Goal: Obtain resource: Obtain resource

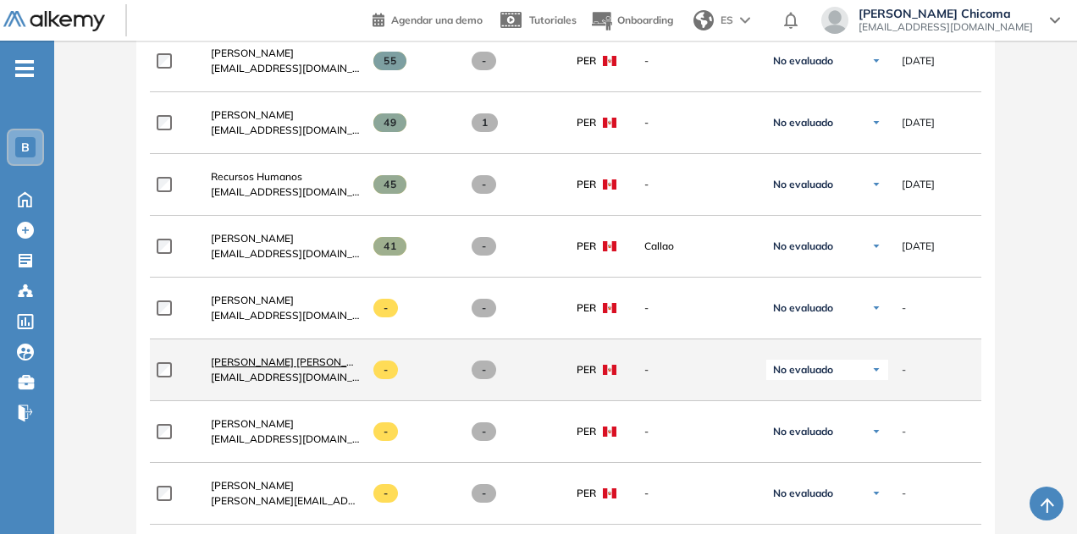
scroll to position [1683, 0]
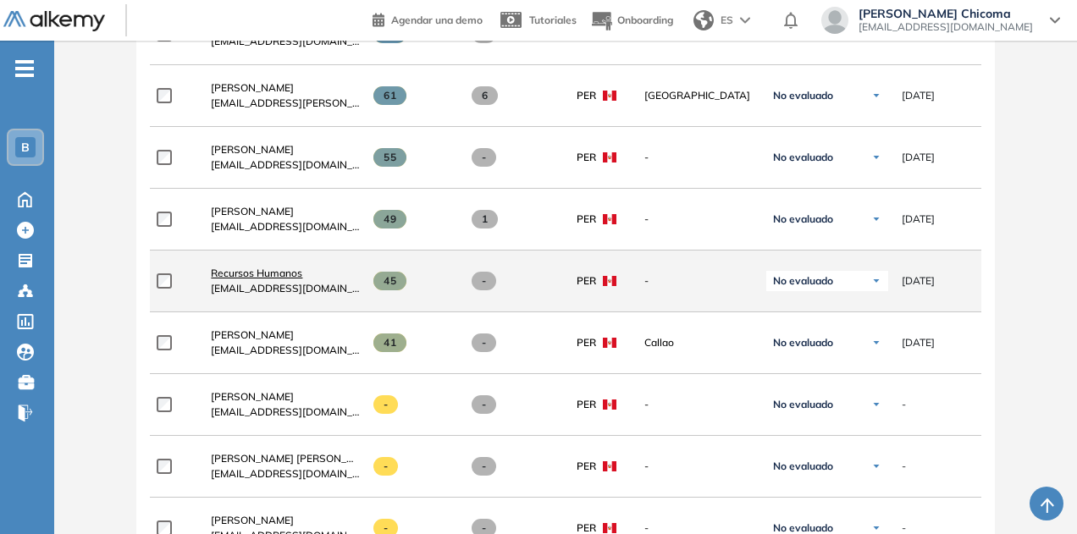
click at [269, 275] on span "Recursos Humanos" at bounding box center [256, 273] width 91 height 13
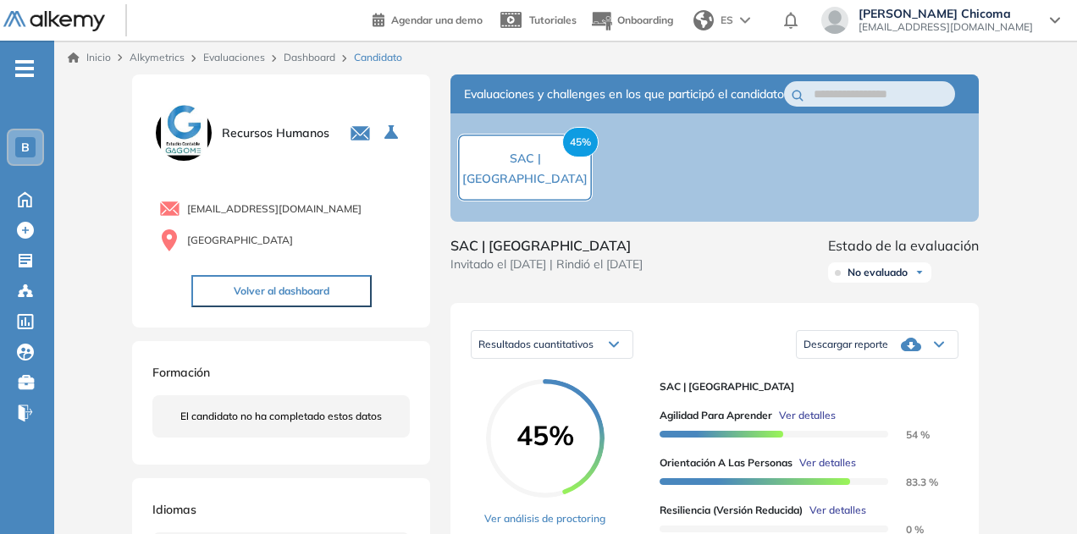
click at [884, 361] on div "Descargar reporte" at bounding box center [877, 345] width 161 height 34
click at [866, 405] on li "Descargar informe resumido" at bounding box center [867, 397] width 126 height 17
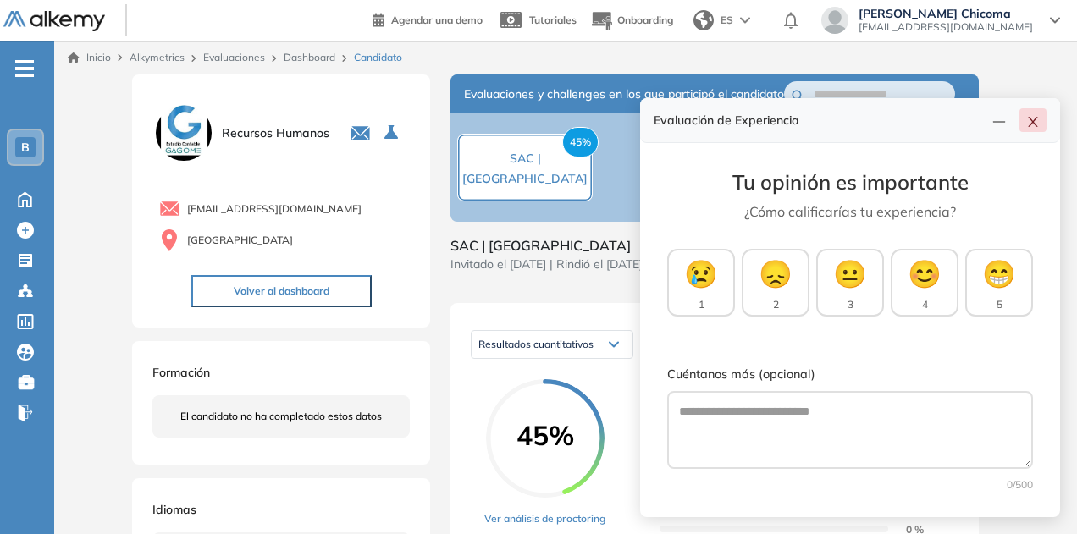
click at [1029, 130] on button "button" at bounding box center [1032, 120] width 27 height 24
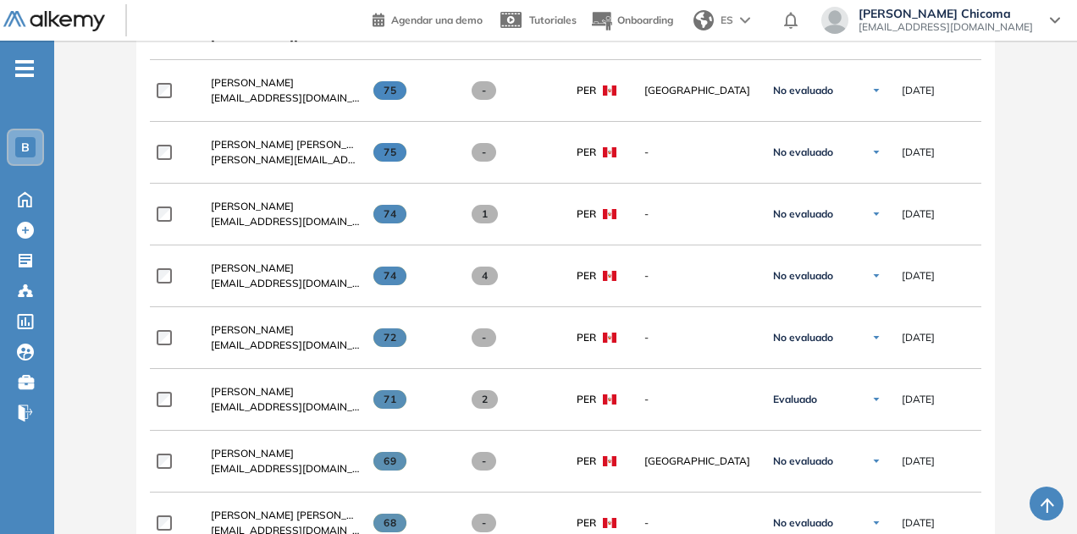
scroll to position [931, 0]
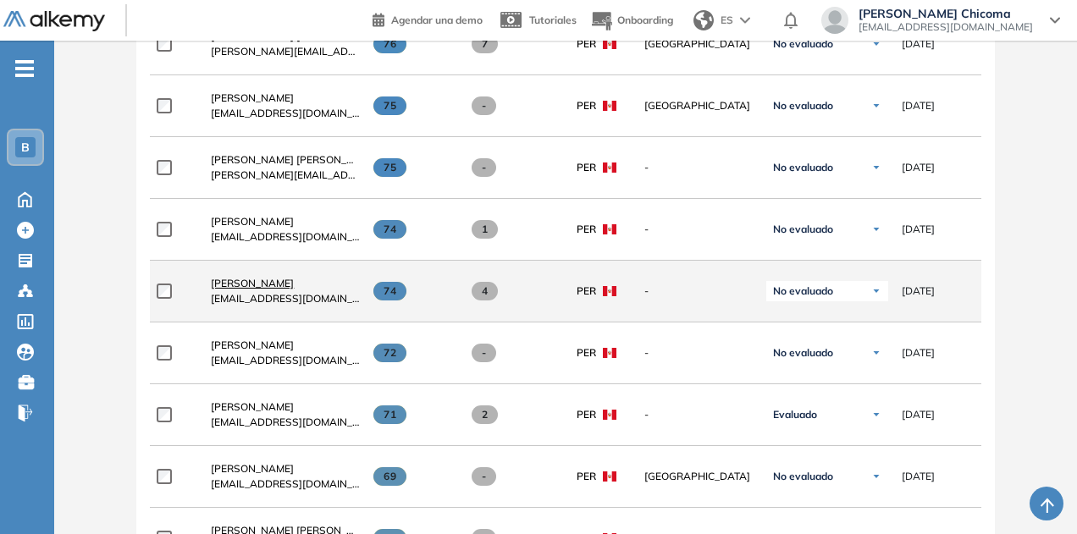
click at [257, 284] on span "[PERSON_NAME]" at bounding box center [252, 283] width 83 height 13
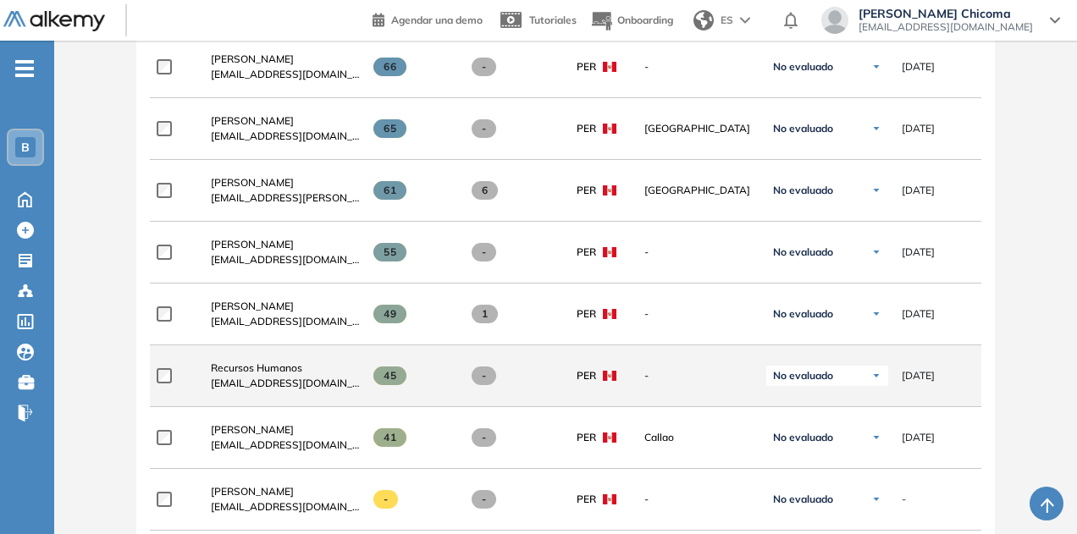
scroll to position [1693, 0]
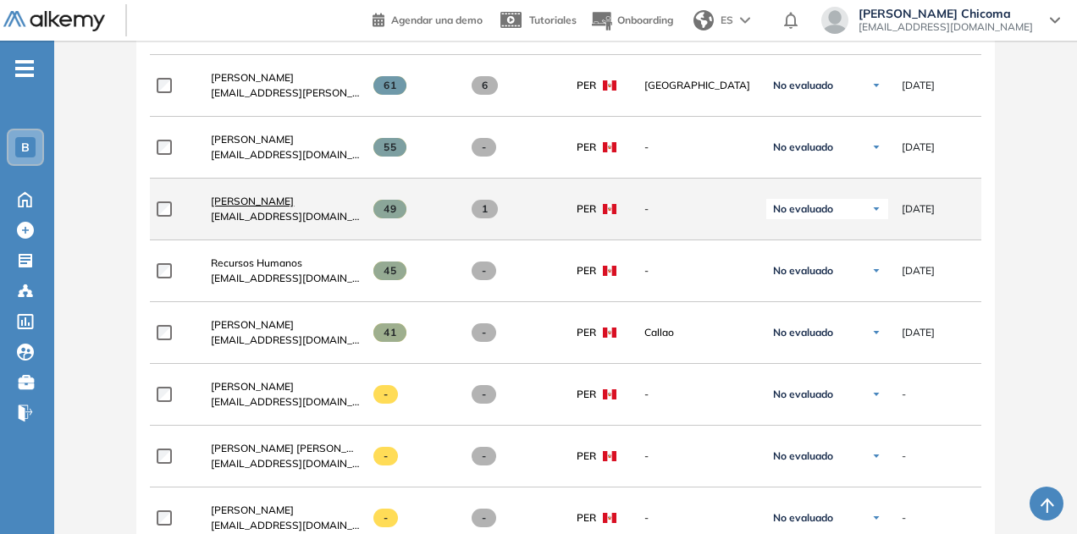
click at [261, 207] on span "[PERSON_NAME]" at bounding box center [252, 201] width 83 height 13
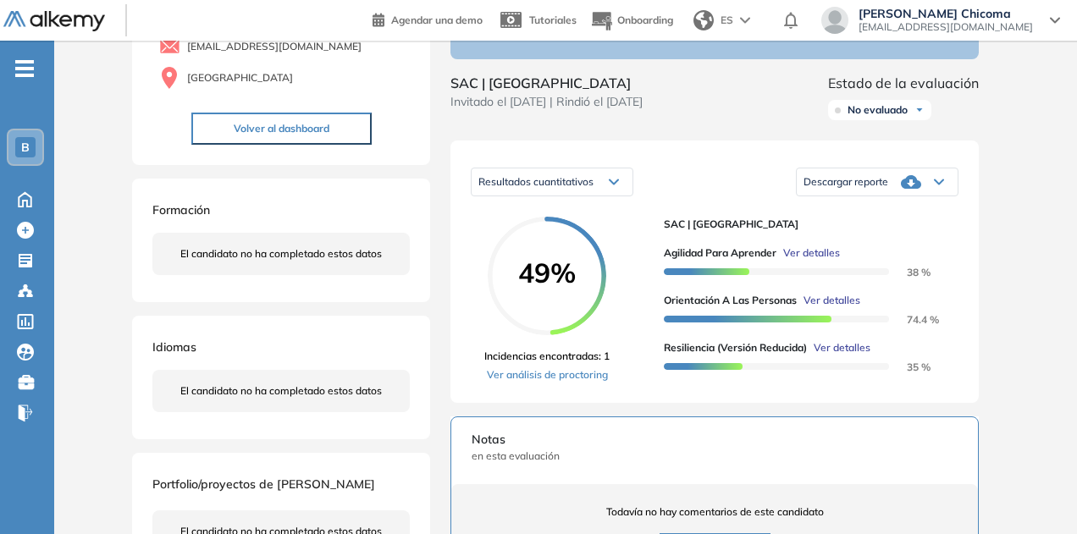
scroll to position [254, 0]
